Goal: Information Seeking & Learning: Learn about a topic

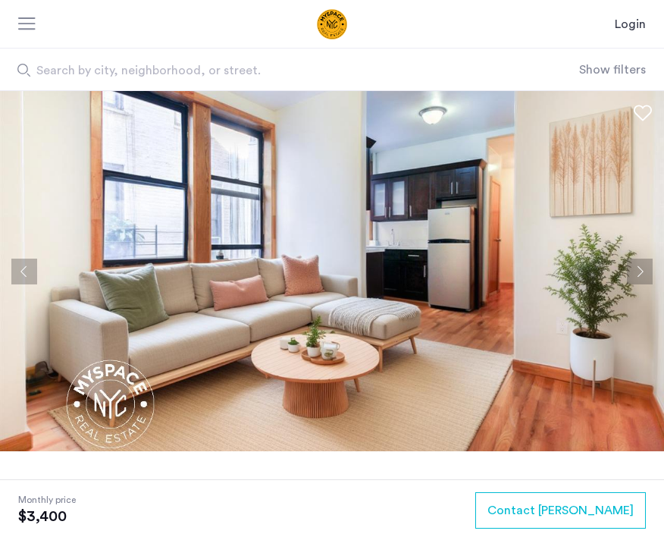
click at [636, 269] on button "Next apartment" at bounding box center [640, 272] width 26 height 26
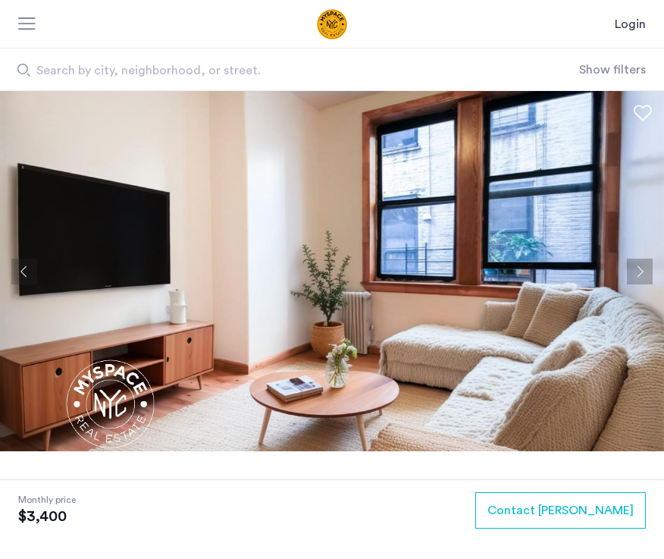
click at [636, 269] on button "Next apartment" at bounding box center [640, 272] width 26 height 26
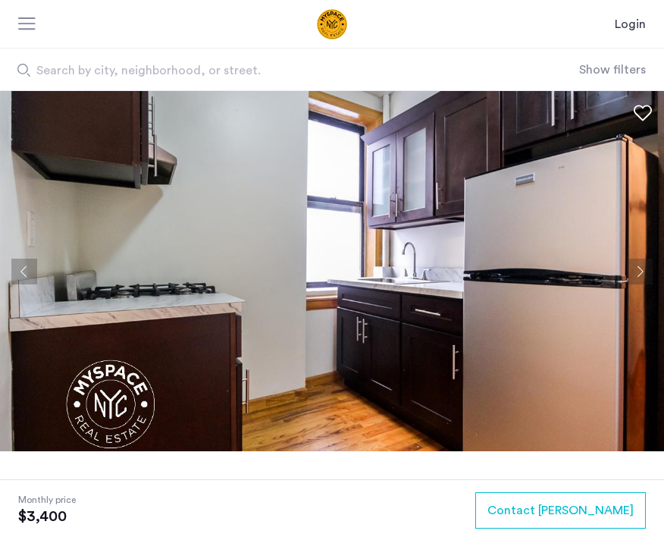
click at [636, 269] on button "Next apartment" at bounding box center [640, 272] width 26 height 26
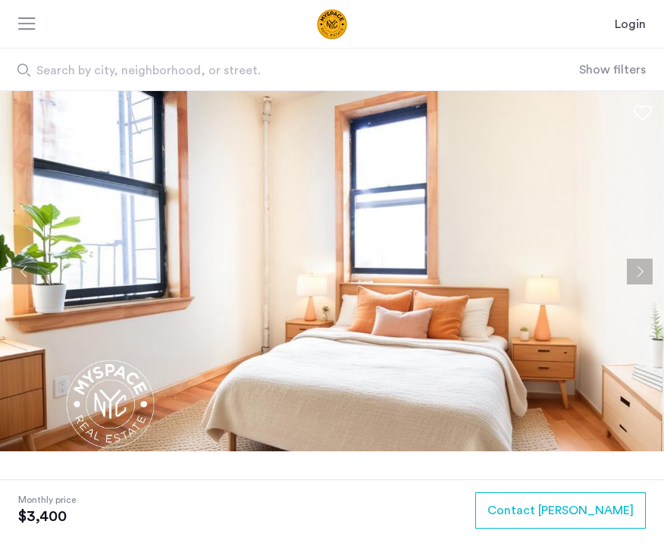
click at [636, 269] on button "Next apartment" at bounding box center [640, 272] width 26 height 26
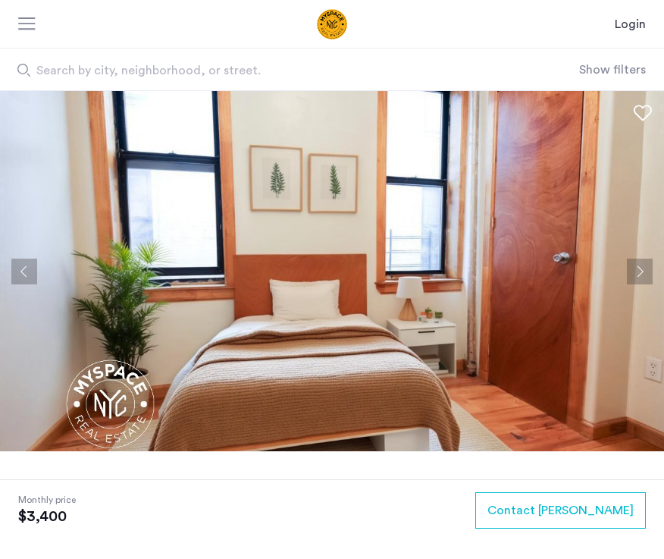
click at [634, 270] on button "Next apartment" at bounding box center [640, 272] width 26 height 26
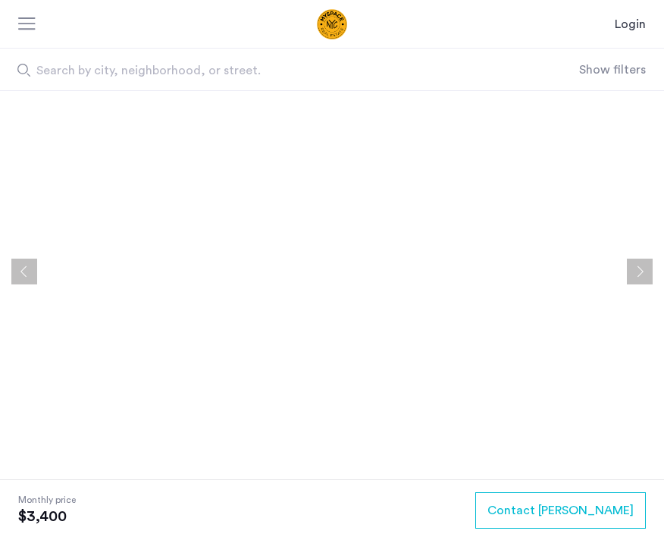
click at [14, 262] on button "Previous apartment" at bounding box center [24, 272] width 26 height 26
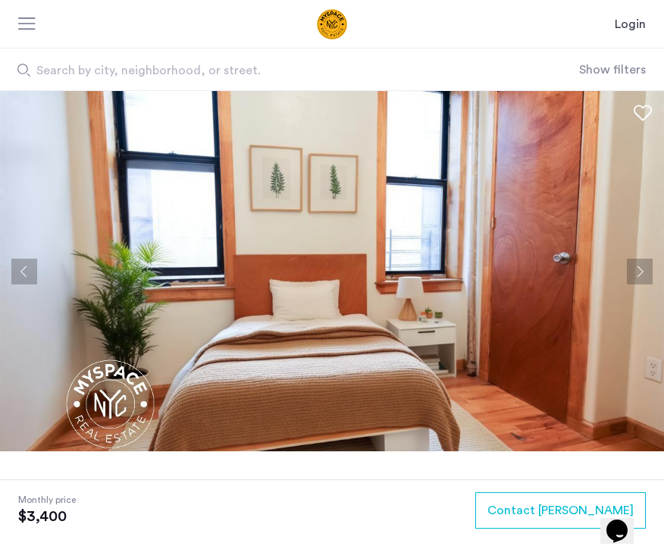
click at [34, 265] on button "Previous apartment" at bounding box center [24, 272] width 26 height 26
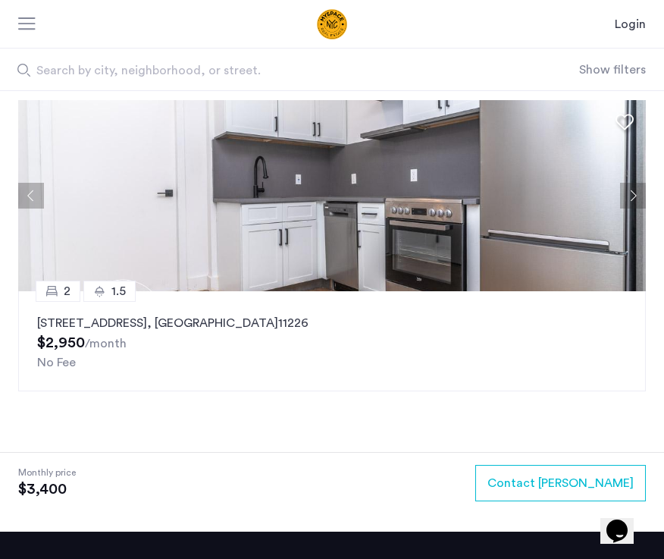
scroll to position [2583, 0]
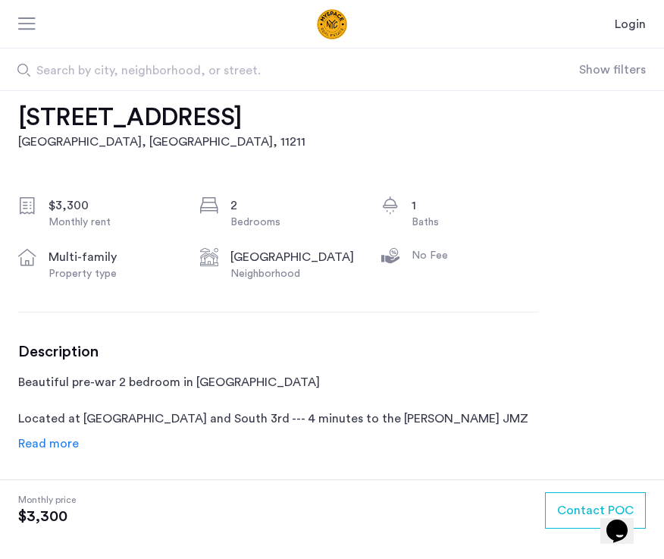
scroll to position [559, 0]
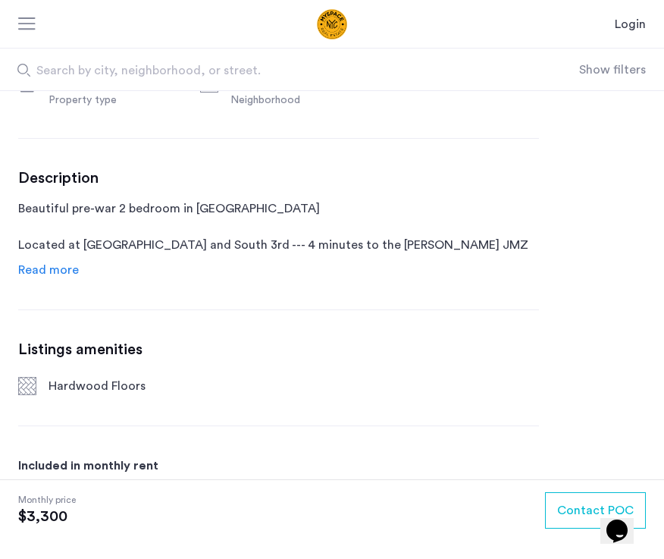
click at [60, 268] on span "Read more" at bounding box center [48, 270] width 61 height 12
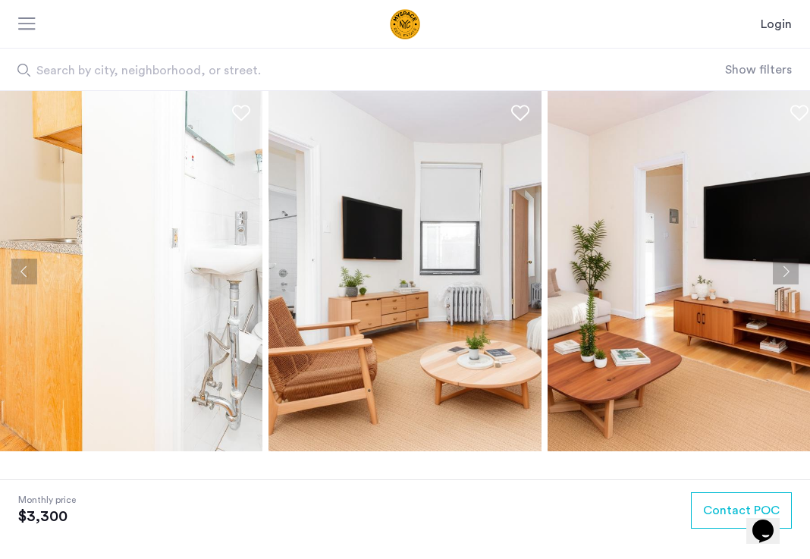
scroll to position [0, 0]
click at [27, 17] on div at bounding box center [27, 24] width 19 height 15
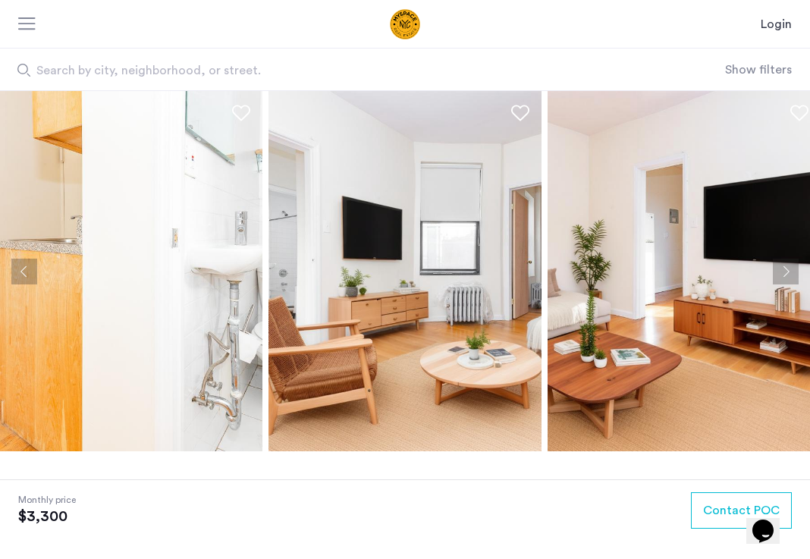
click at [202, 77] on span "Search by city, neighborhood, or street." at bounding box center [326, 70] width 580 height 18
click at [202, 77] on input "Search by city, neighborhood, or street." at bounding box center [362, 70] width 725 height 42
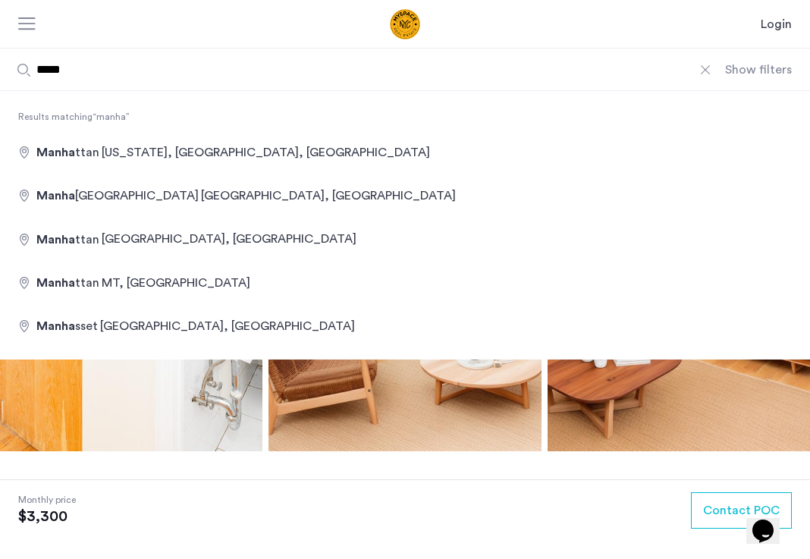
type input "**********"
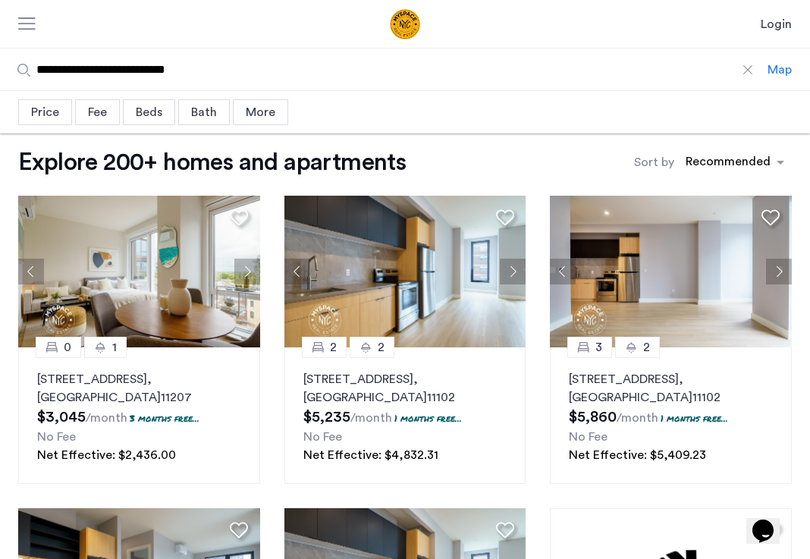
click at [160, 105] on div "Beds" at bounding box center [149, 112] width 52 height 26
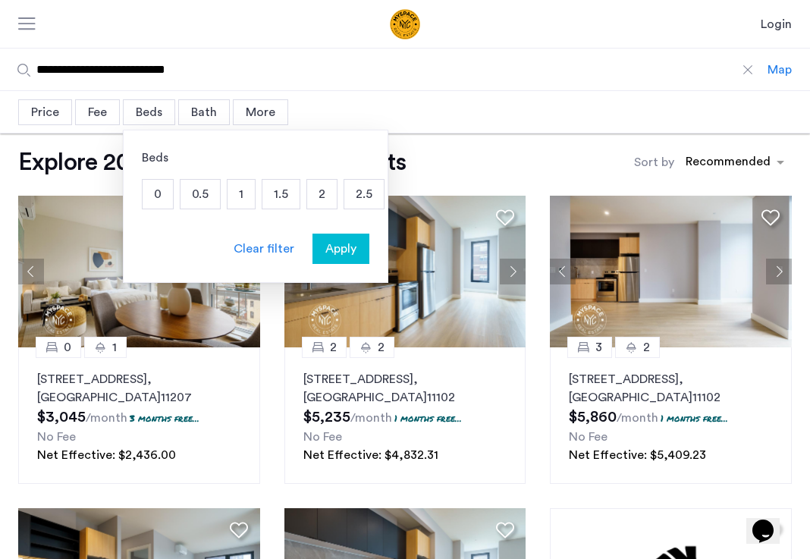
click at [328, 196] on p "2" at bounding box center [322, 194] width 30 height 29
click at [333, 250] on span "Apply" at bounding box center [340, 249] width 31 height 18
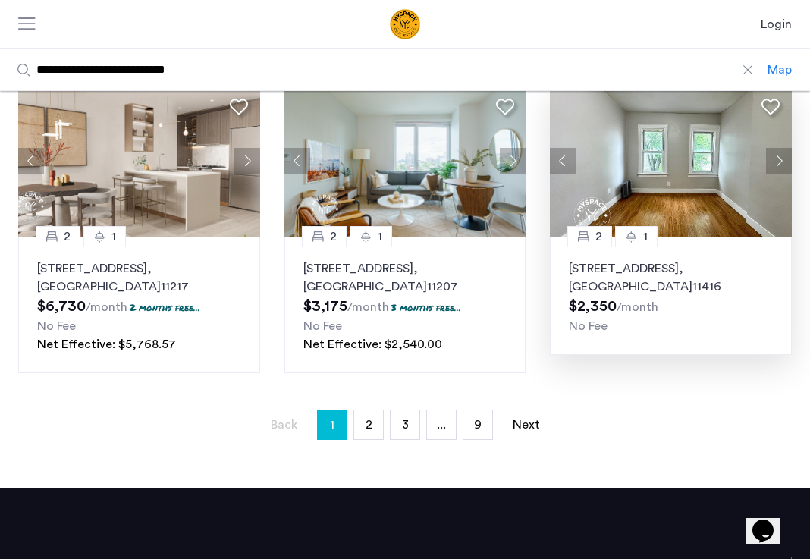
scroll to position [1051, 0]
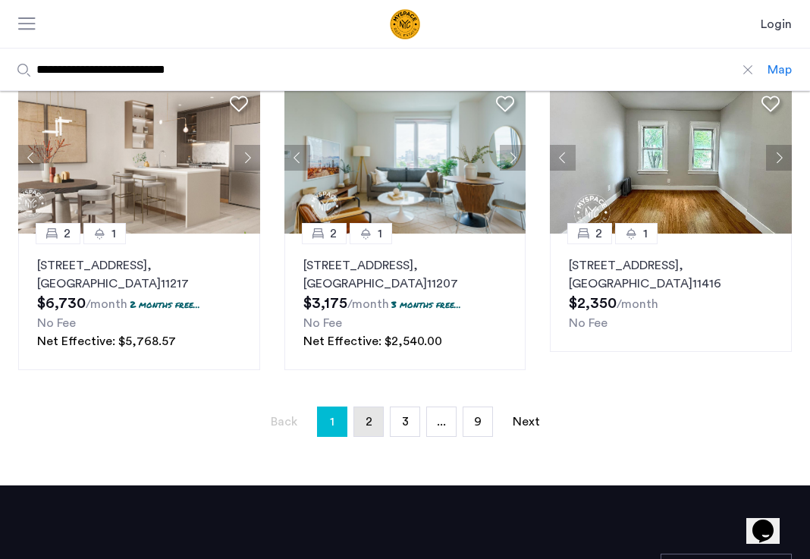
click at [361, 435] on link "page 2" at bounding box center [368, 421] width 29 height 29
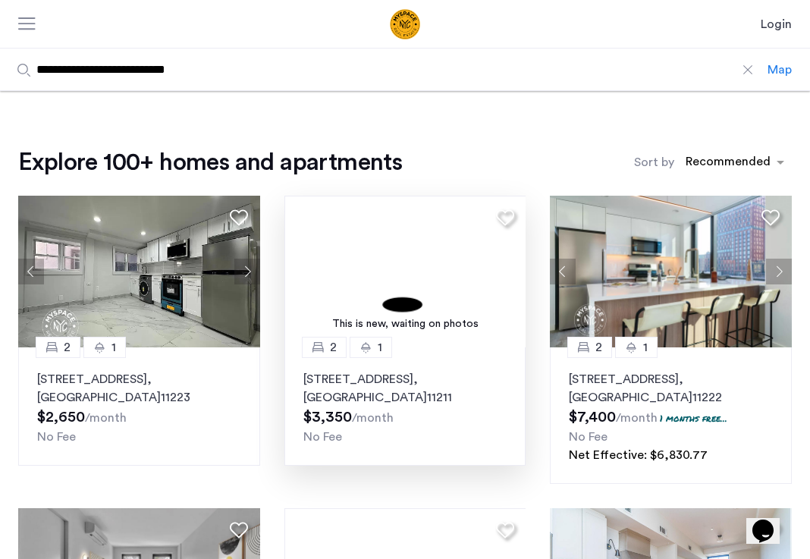
click at [406, 309] on img at bounding box center [405, 272] width 242 height 152
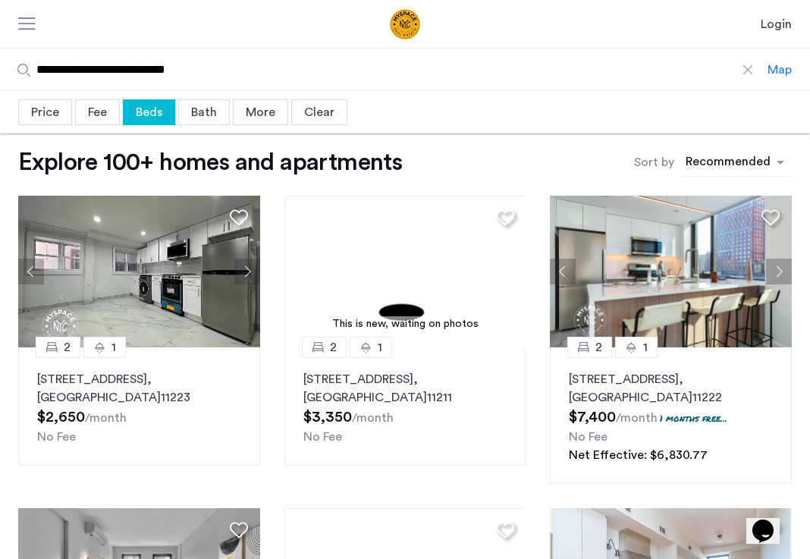
click at [664, 161] on div "sort-apartment" at bounding box center [727, 164] width 89 height 20
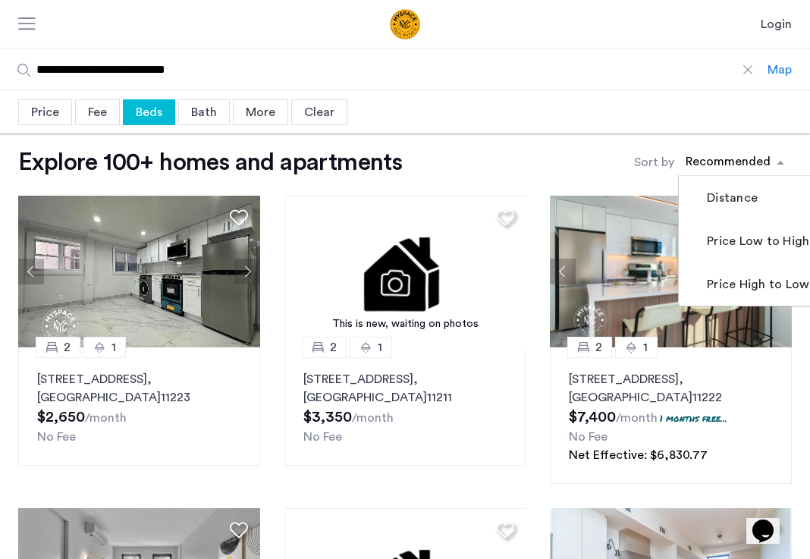
click at [626, 158] on div "Explore 100+ homes and apartments Sort by Recommended Distance Price Low to Hig…" at bounding box center [405, 162] width 774 height 30
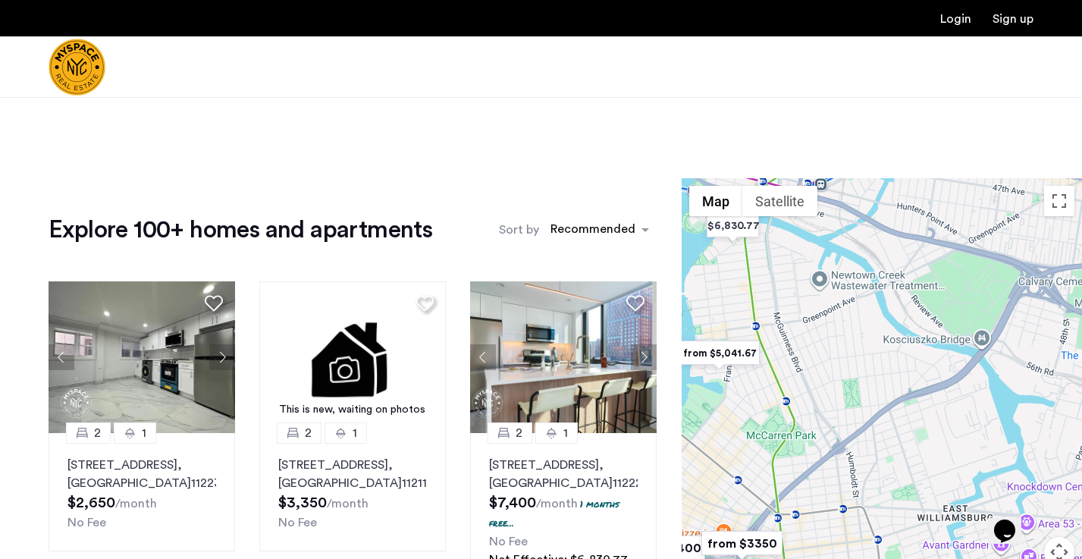
scroll to position [100, 0]
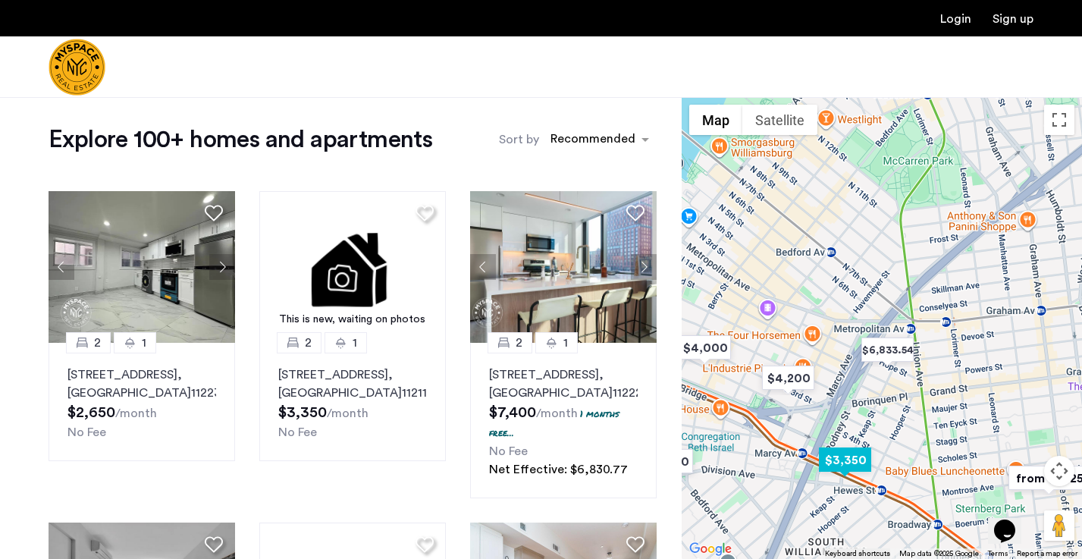
click at [664, 471] on img "$3,350" at bounding box center [845, 460] width 64 height 34
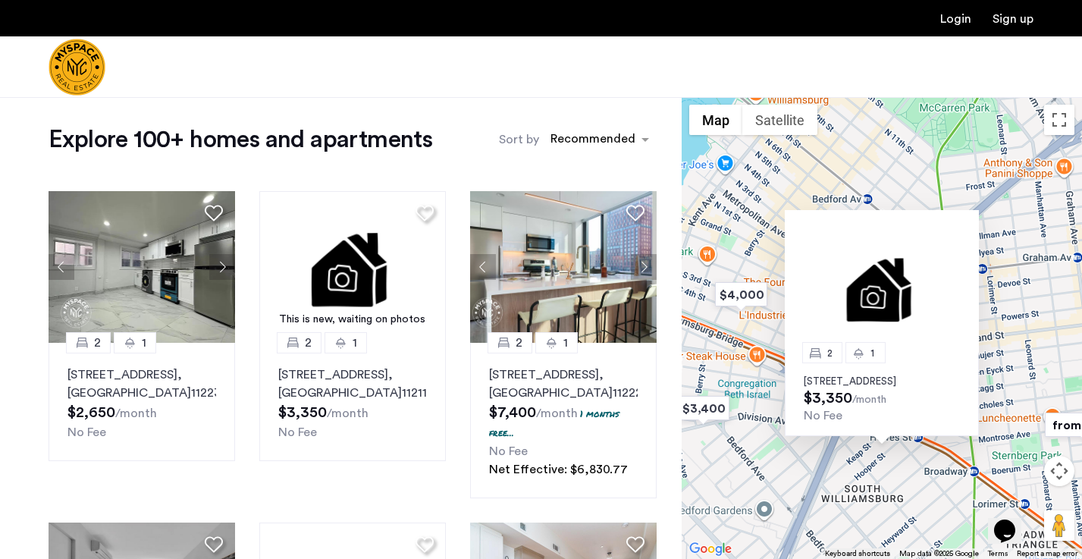
click at [664, 479] on div "2 1 360 Broadway, Unit 2R, Brooklyn, NY 11211 $3,350 /month No Fee" at bounding box center [882, 328] width 400 height 462
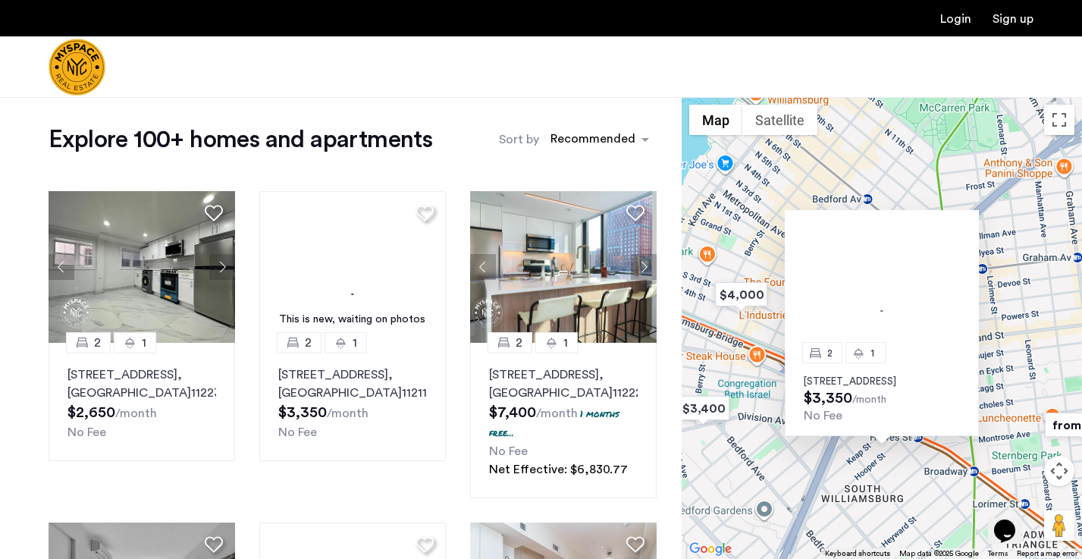
click at [664, 309] on div "2 1 360 Broadway, Unit 2R, Brooklyn, NY 11211 $3,350 /month No Fee" at bounding box center [882, 328] width 400 height 462
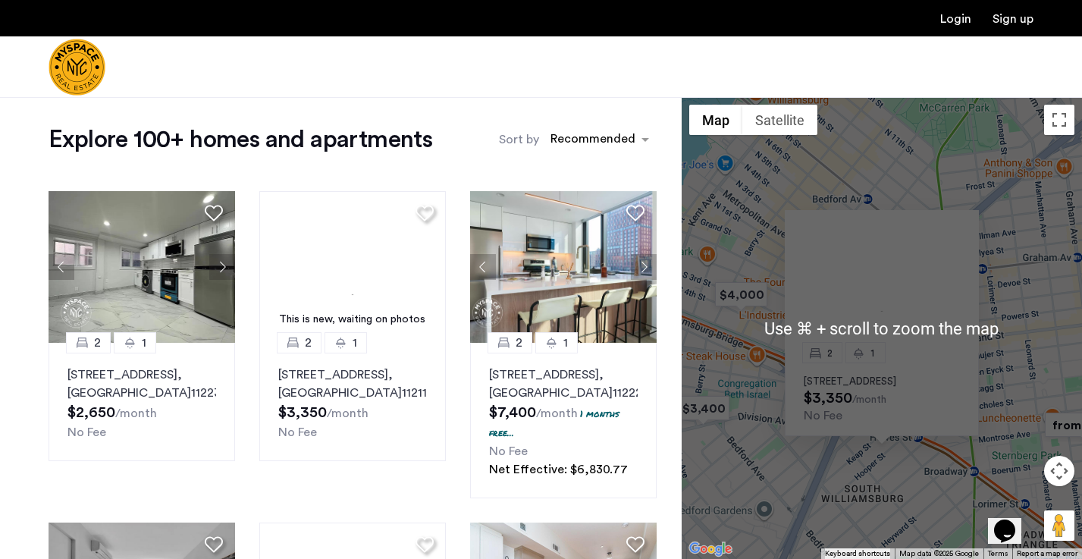
scroll to position [132, 0]
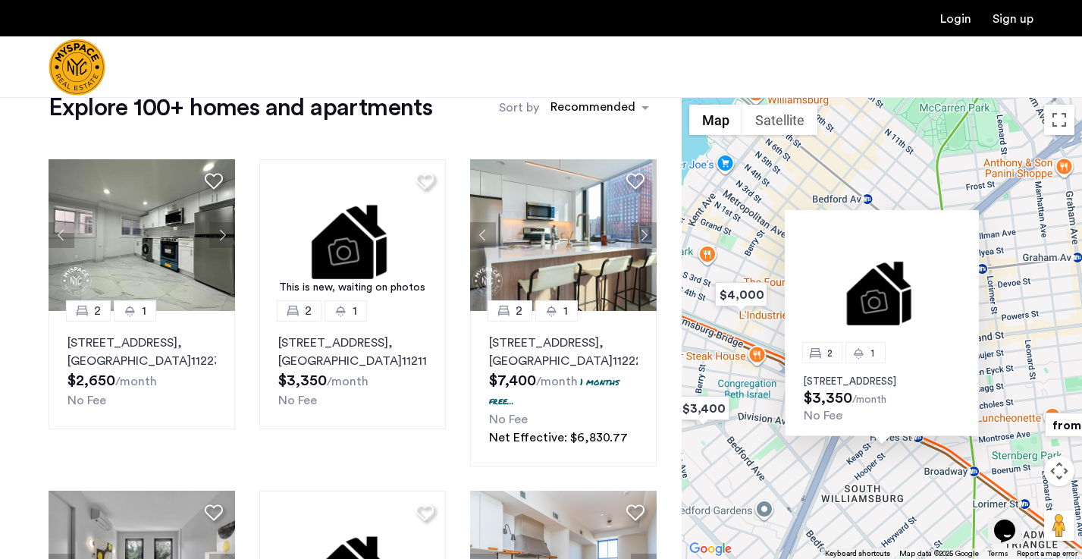
click at [664, 466] on gmp-internal-camera-control at bounding box center [1059, 471] width 30 height 30
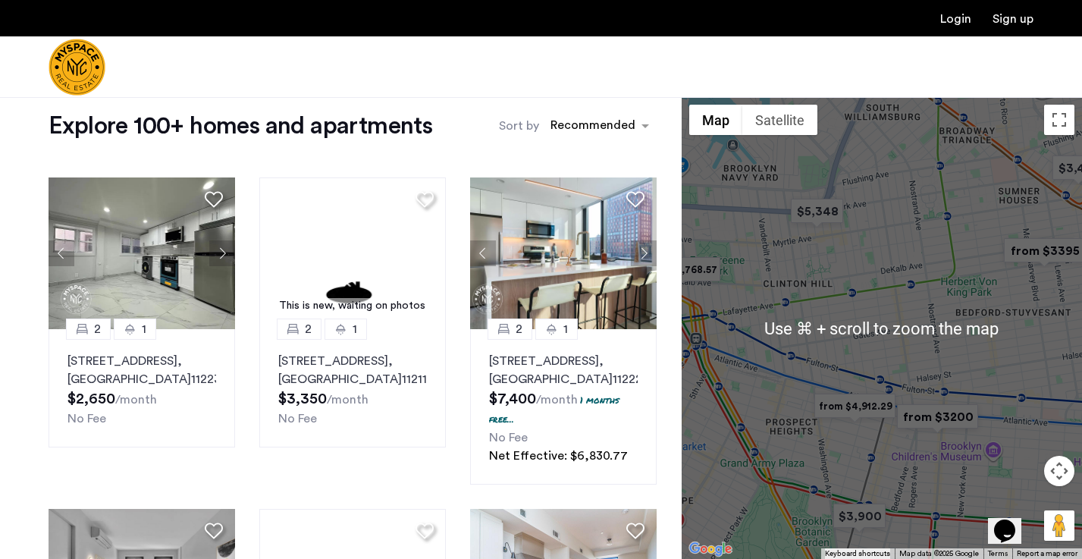
scroll to position [127, 0]
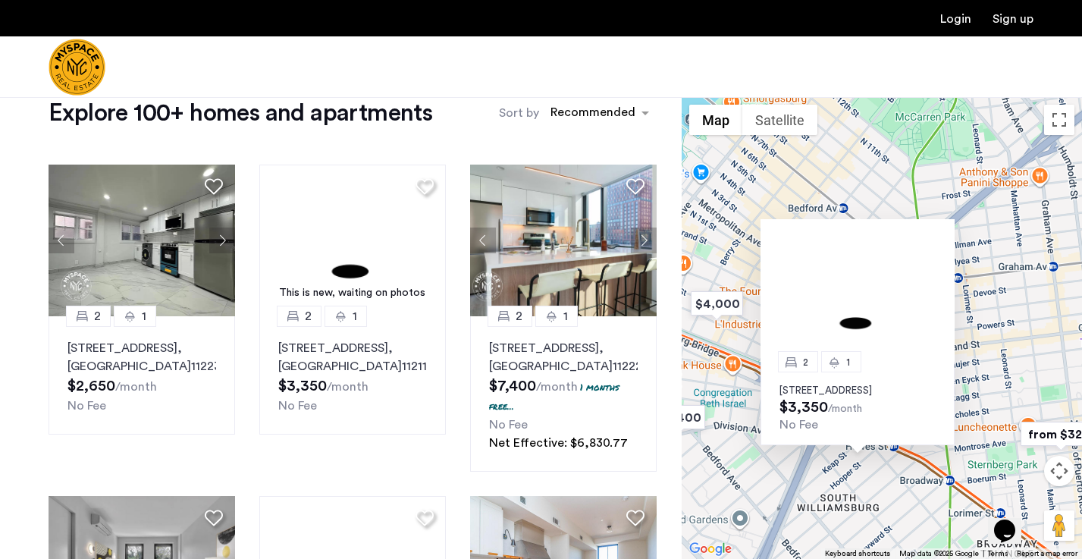
click at [664, 473] on div "2 1 360 Broadway, Unit 2R, Brooklyn, NY 11211 $3,350 /month No Fee" at bounding box center [882, 328] width 400 height 462
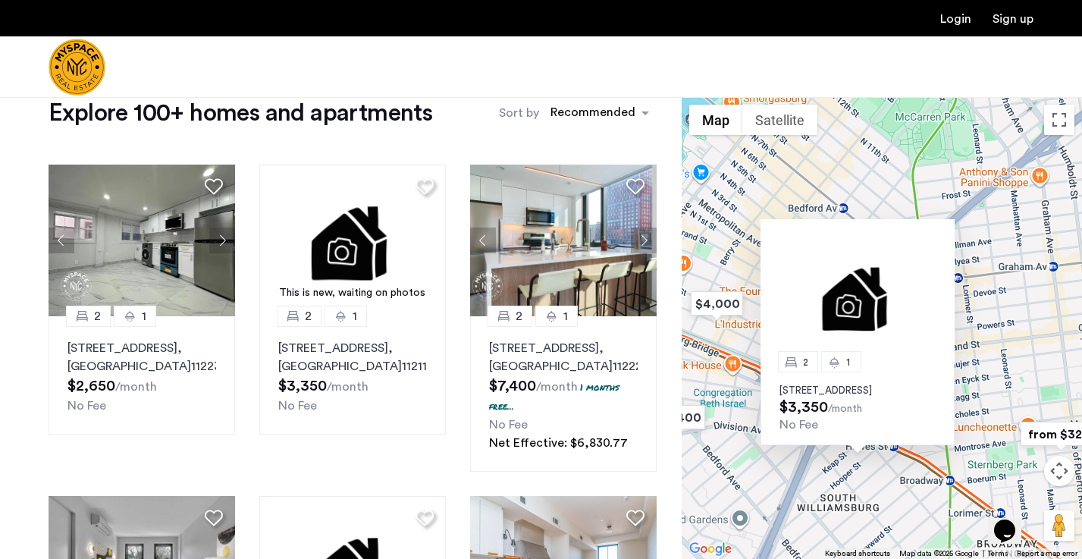
click at [664, 337] on div "2 1 360 Broadway, Unit 2R, Brooklyn, NY 11211 $3,350 /month No Fee" at bounding box center [882, 328] width 400 height 462
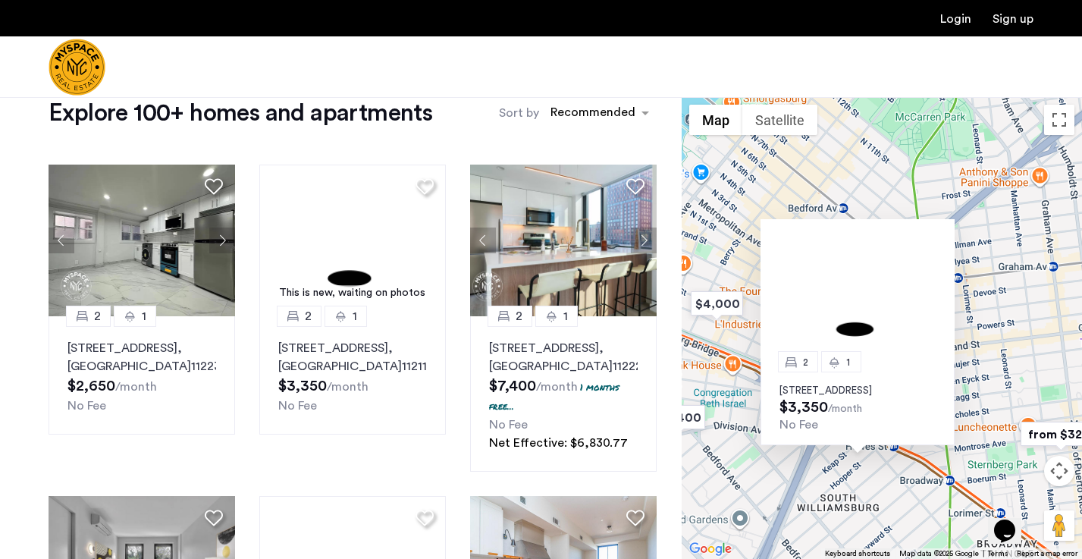
click at [664, 171] on div "2 1 360 Broadway, Unit 2R, Brooklyn, NY 11211 $3,350 /month No Fee" at bounding box center [882, 328] width 400 height 462
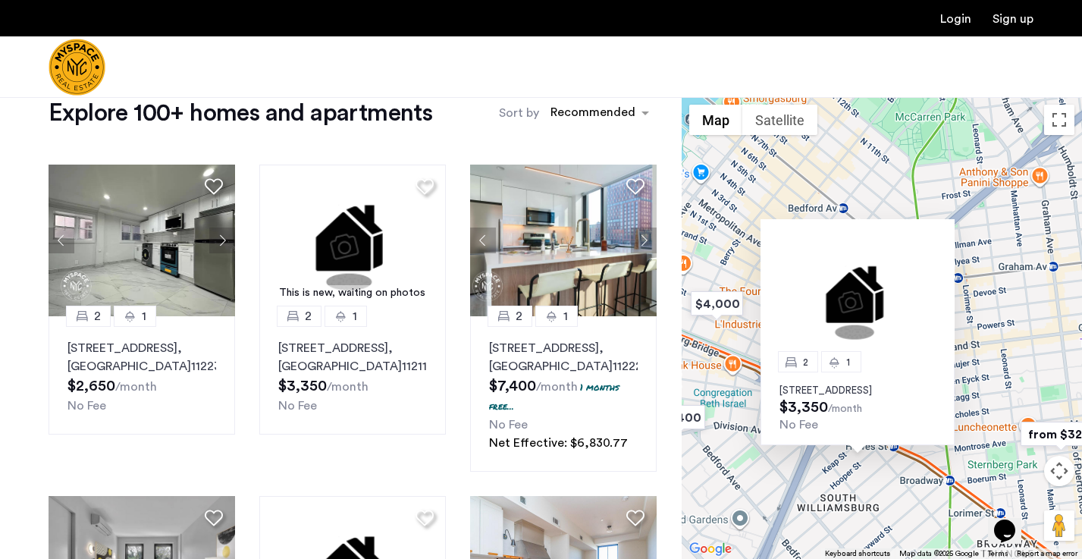
click at [664, 400] on span "$3,350" at bounding box center [804, 407] width 49 height 15
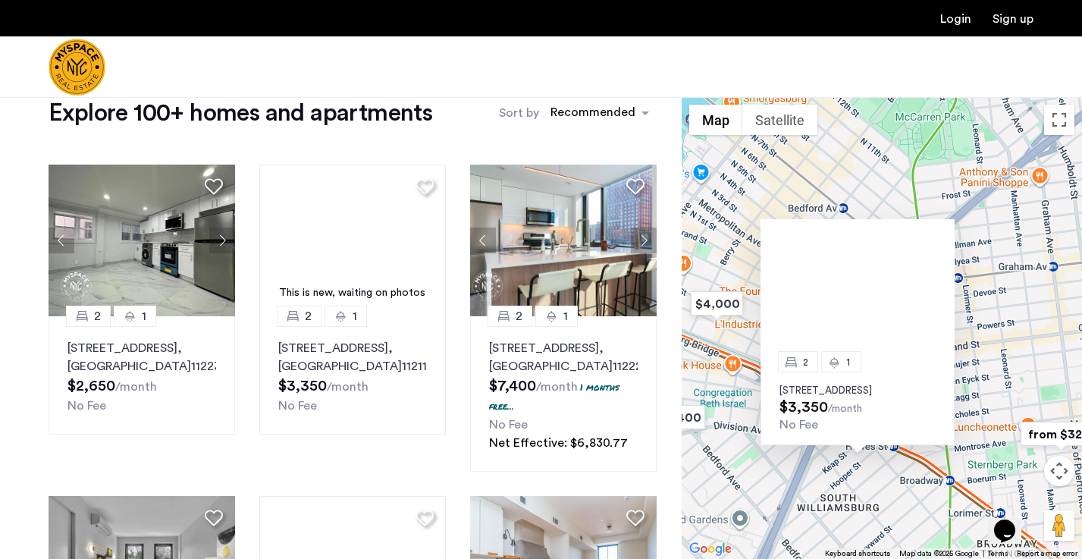
click at [664, 289] on img at bounding box center [858, 297] width 194 height 130
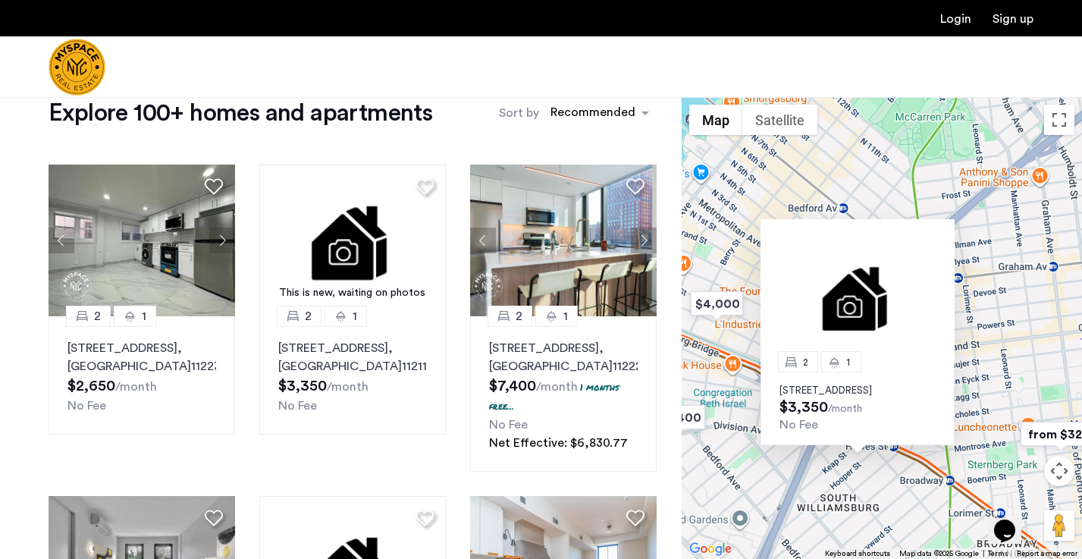
click at [664, 249] on div "2 1 360 Broadway, Unit 2R, Brooklyn, NY 11211 $3,350 /month No Fee" at bounding box center [882, 328] width 400 height 462
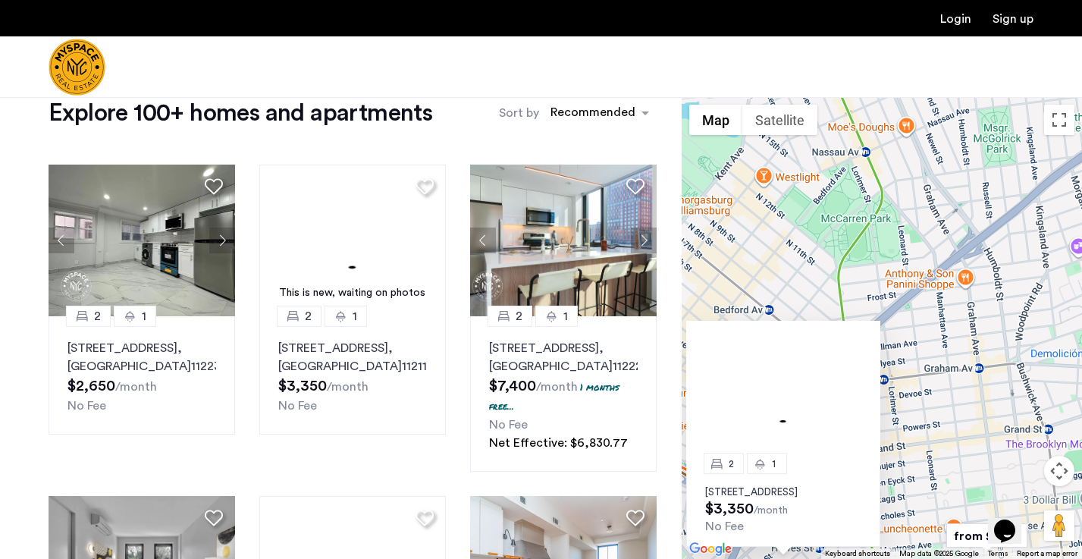
click at [432, 127] on h1 "Explore 100+ homes and apartments" at bounding box center [241, 113] width 384 height 30
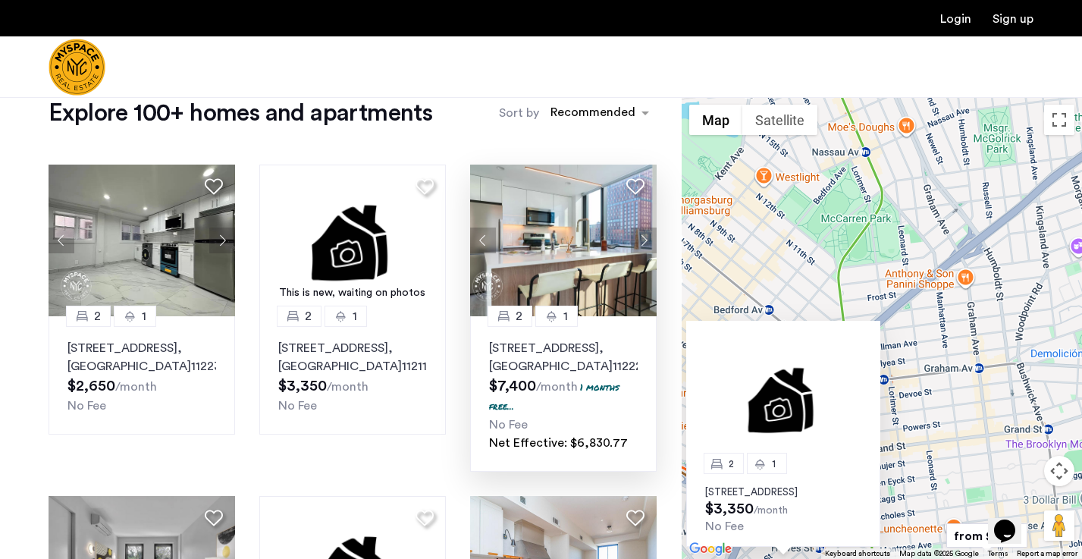
click at [498, 209] on img at bounding box center [563, 241] width 187 height 152
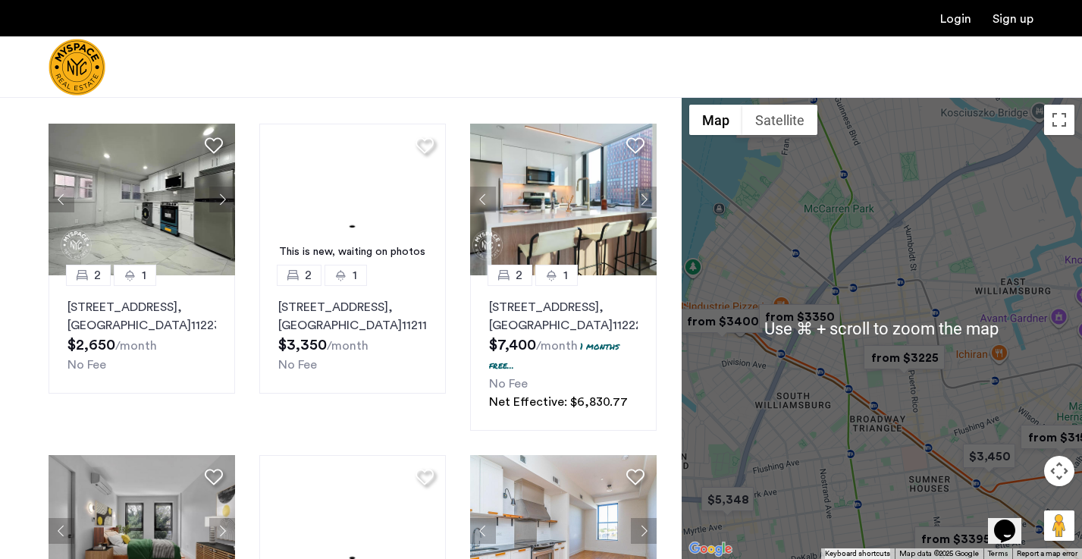
scroll to position [171, 0]
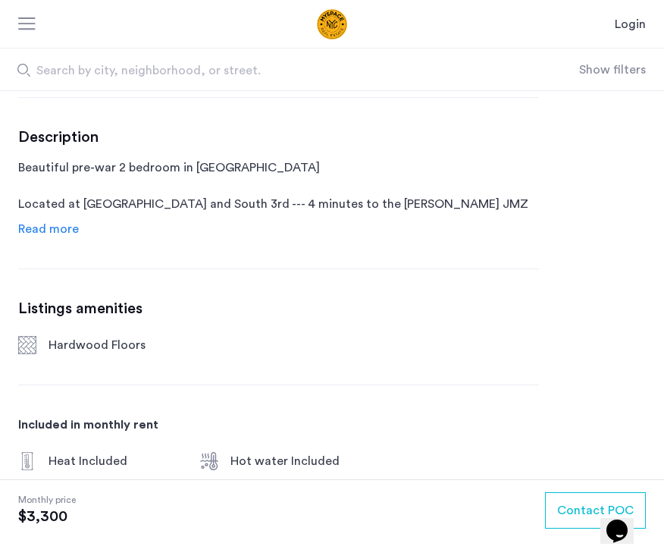
scroll to position [592, 0]
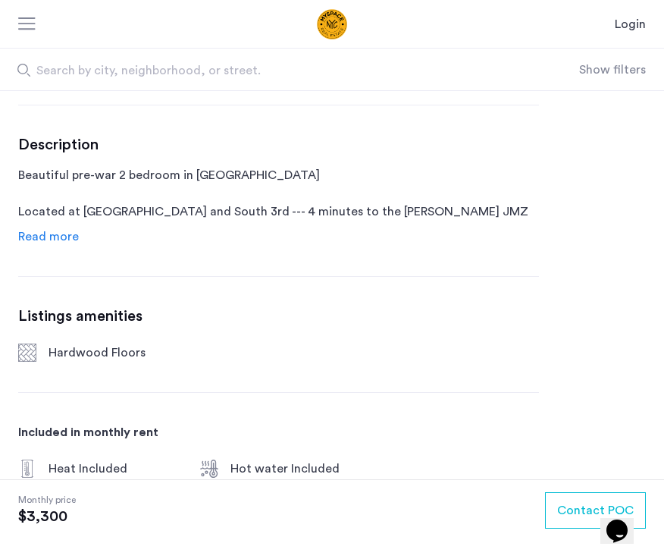
click at [39, 235] on span "Read more" at bounding box center [48, 237] width 61 height 12
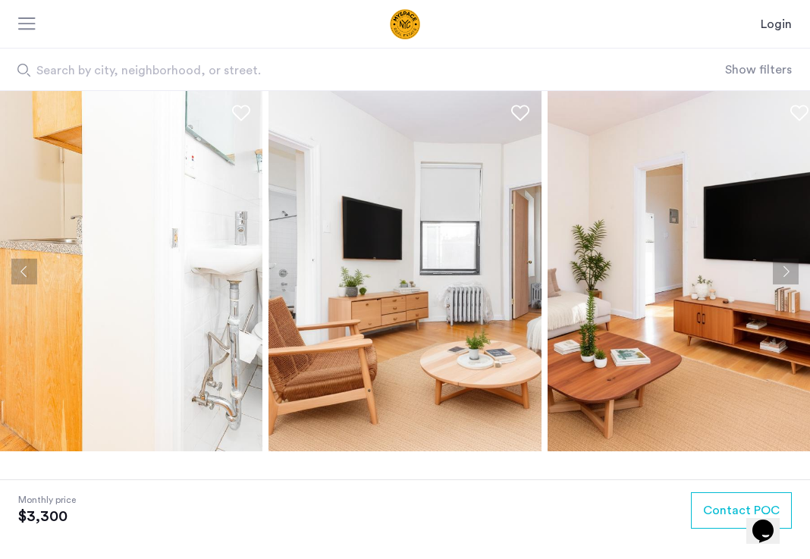
scroll to position [0, 0]
click at [664, 273] on button "Next apartment" at bounding box center [786, 272] width 26 height 26
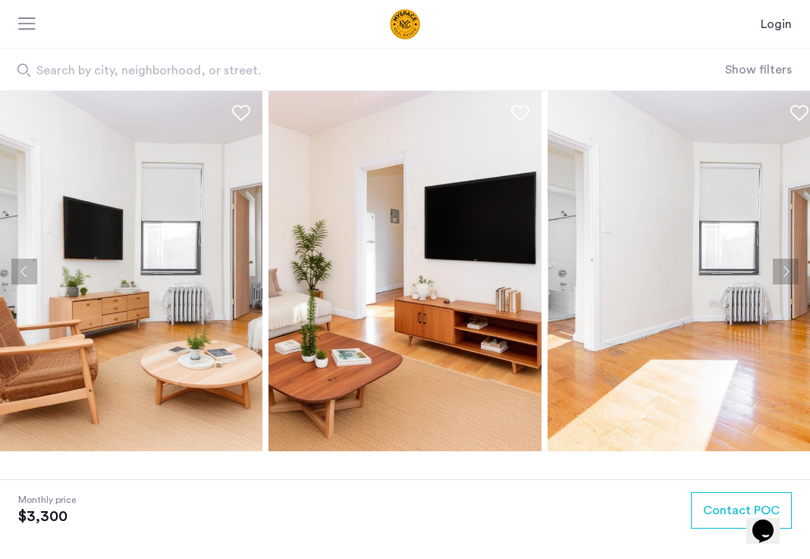
click at [664, 273] on button "Next apartment" at bounding box center [786, 272] width 26 height 26
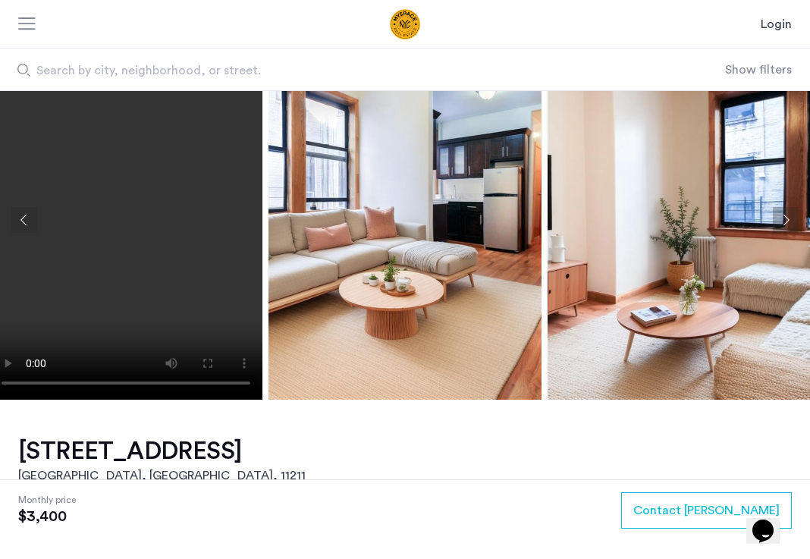
scroll to position [55, 0]
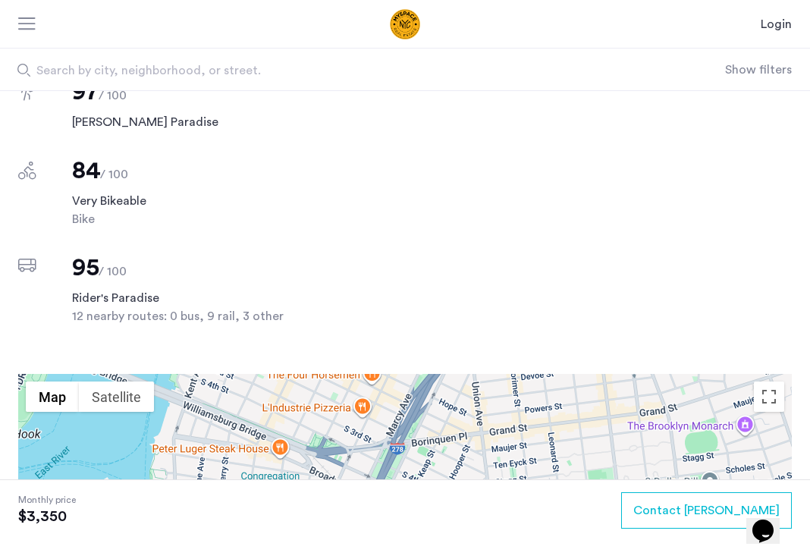
scroll to position [1146, 0]
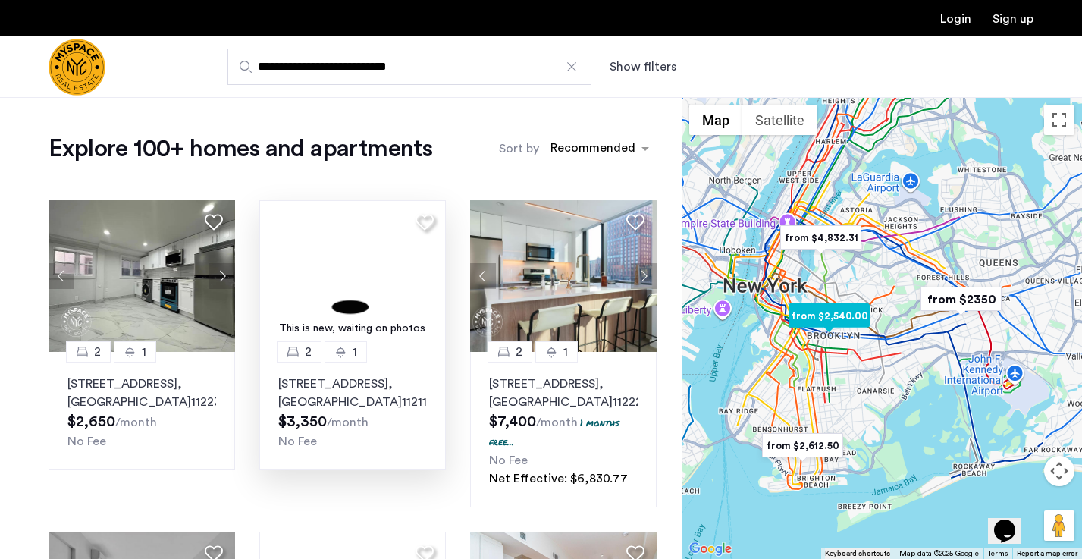
click at [361, 292] on img at bounding box center [352, 276] width 187 height 152
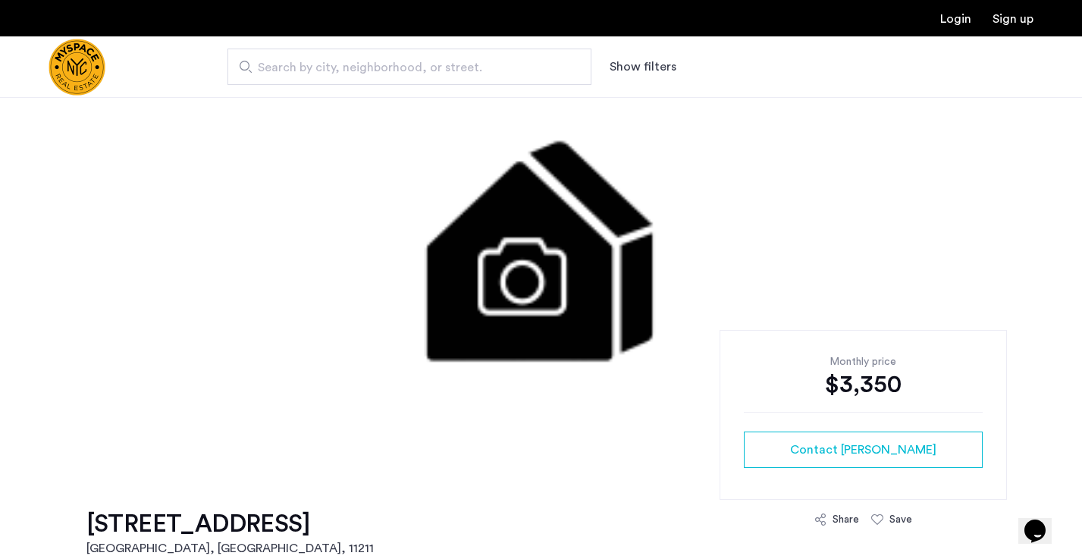
scroll to position [188, 0]
